Goal: Find specific page/section: Find specific page/section

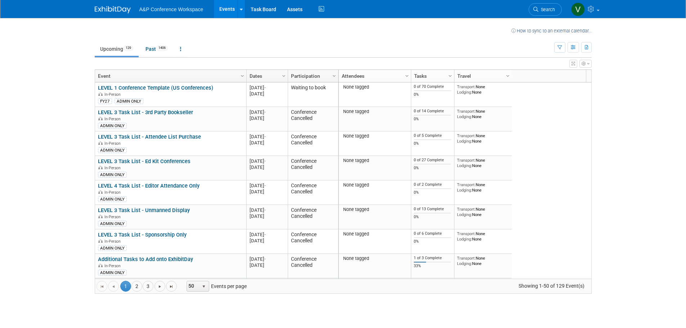
drag, startPoint x: 560, startPoint y: 49, endPoint x: 562, endPoint y: 69, distance: 19.9
click at [560, 49] on icon "button" at bounding box center [559, 47] width 5 height 5
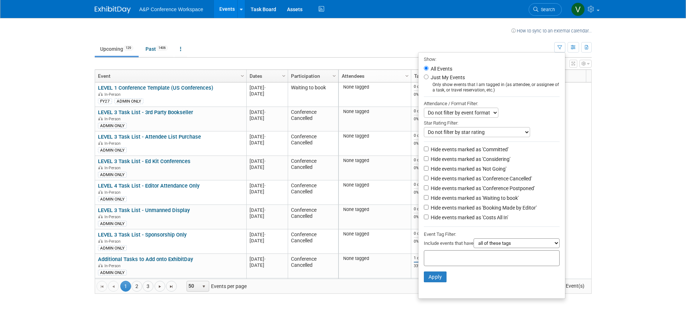
click at [493, 248] on select "all of these tags any one of these tags only and exactly these specific tags" at bounding box center [517, 243] width 86 height 10
select select "any"
click at [474, 243] on select "all of these tags any one of these tags only and exactly these specific tags" at bounding box center [517, 243] width 86 height 10
drag, startPoint x: 459, startPoint y: 265, endPoint x: 456, endPoint y: 261, distance: 4.3
click at [459, 261] on input "text" at bounding box center [456, 257] width 58 height 7
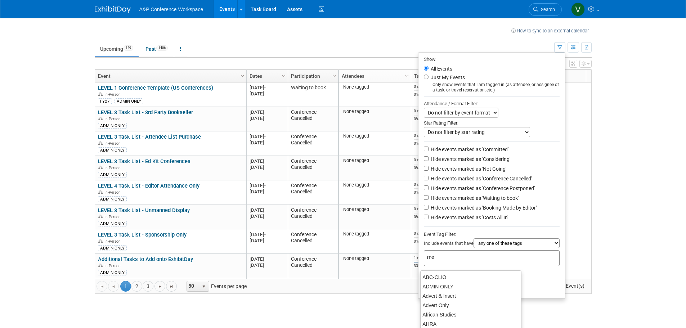
type input "met"
click at [447, 274] on div "Methuen Drama" at bounding box center [471, 277] width 100 height 9
type input "Methuen Drama"
type input "dra"
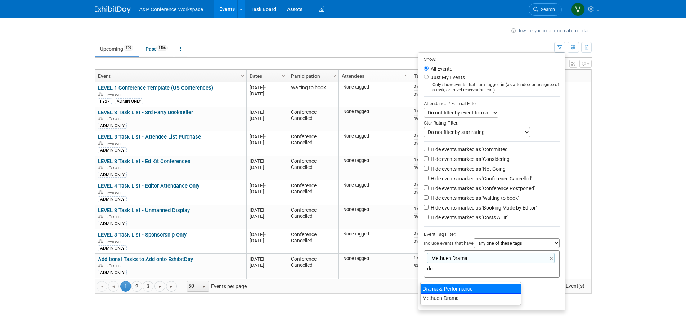
click at [461, 287] on div "Drama & Performance" at bounding box center [470, 289] width 101 height 10
type input "Methuen Drama, Drama & Performance"
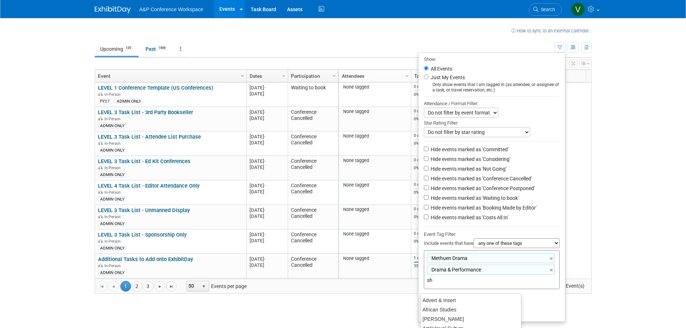
type input "sha"
drag, startPoint x: 476, startPoint y: 304, endPoint x: 470, endPoint y: 304, distance: 5.4
click at [474, 304] on div "[PERSON_NAME]" at bounding box center [470, 300] width 101 height 10
type input "Methuen Drama, Drama & Performance, [PERSON_NAME]"
click at [441, 315] on button "Apply" at bounding box center [435, 311] width 23 height 11
